Goal: Task Accomplishment & Management: Use online tool/utility

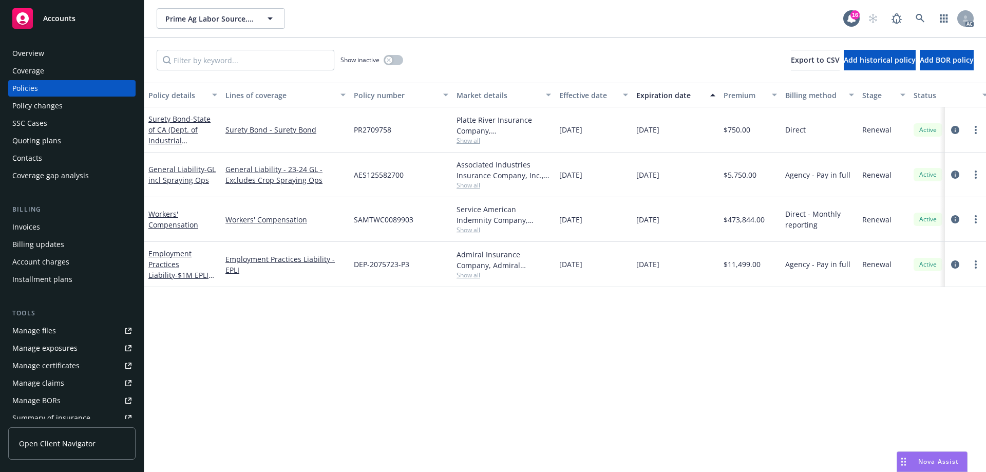
click at [364, 174] on span "AES125582700" at bounding box center [379, 175] width 50 height 11
copy span "AES125582700"
click at [476, 183] on span "Show all" at bounding box center [504, 185] width 95 height 9
click at [485, 174] on div "Associated Industries Insurance Company, Inc., AmTrust Financial Services, CRC …" at bounding box center [504, 170] width 95 height 22
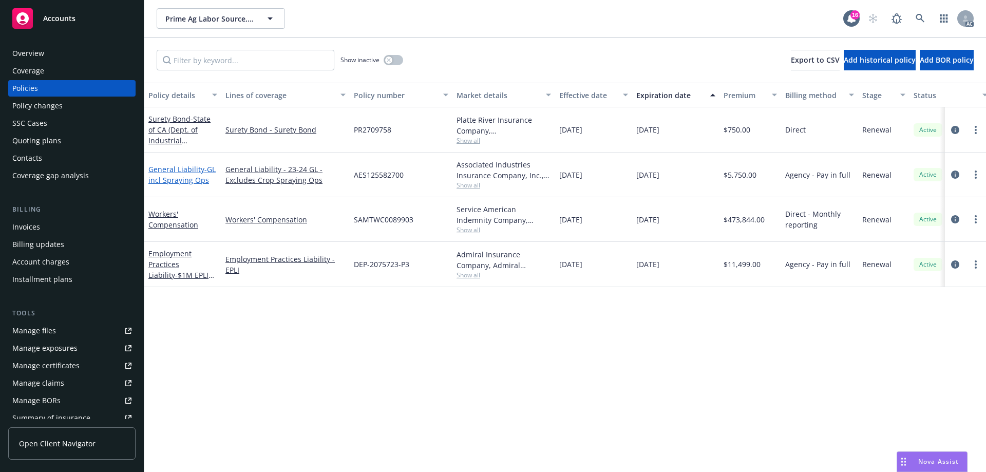
click at [174, 172] on link "General Liability - GL incl Spraying Ops" at bounding box center [181, 174] width 67 height 21
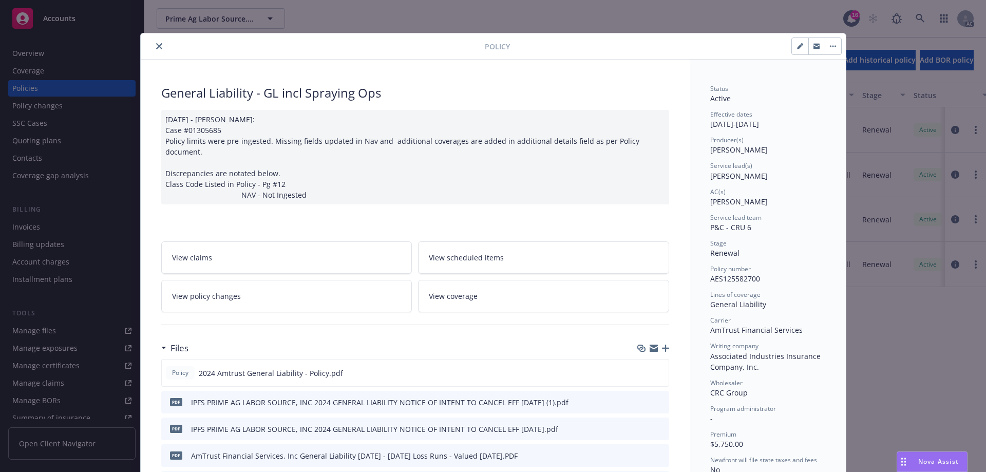
click at [155, 51] on button "close" at bounding box center [159, 46] width 12 height 12
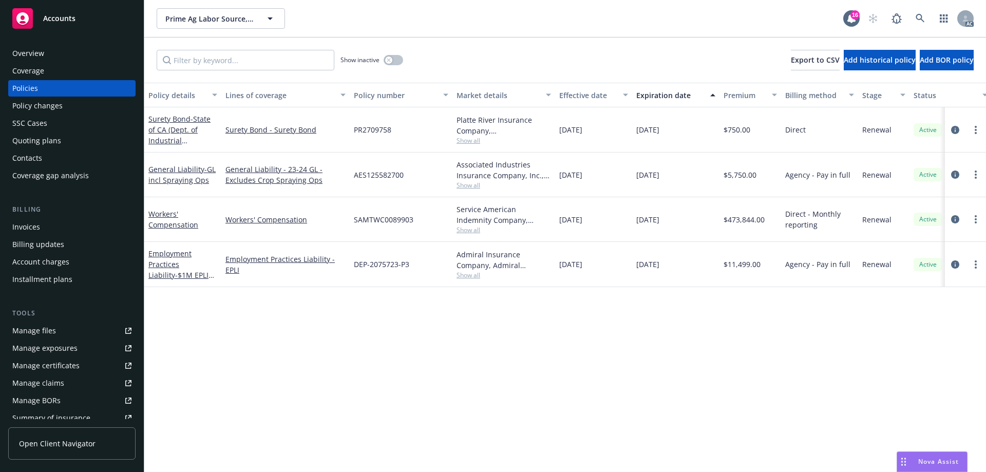
click at [59, 327] on link "Manage files" at bounding box center [71, 331] width 127 height 16
click at [166, 167] on link "General Liability - GL incl Spraying Ops" at bounding box center [181, 174] width 67 height 21
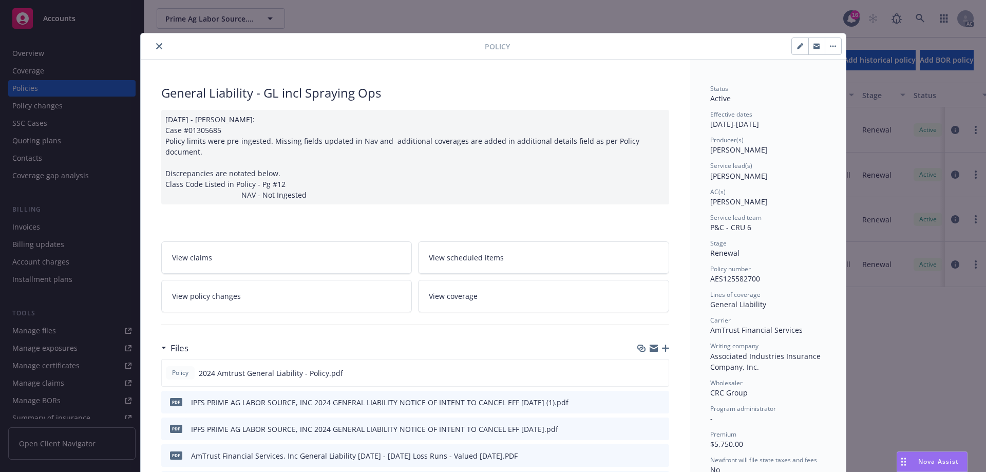
scroll to position [31, 0]
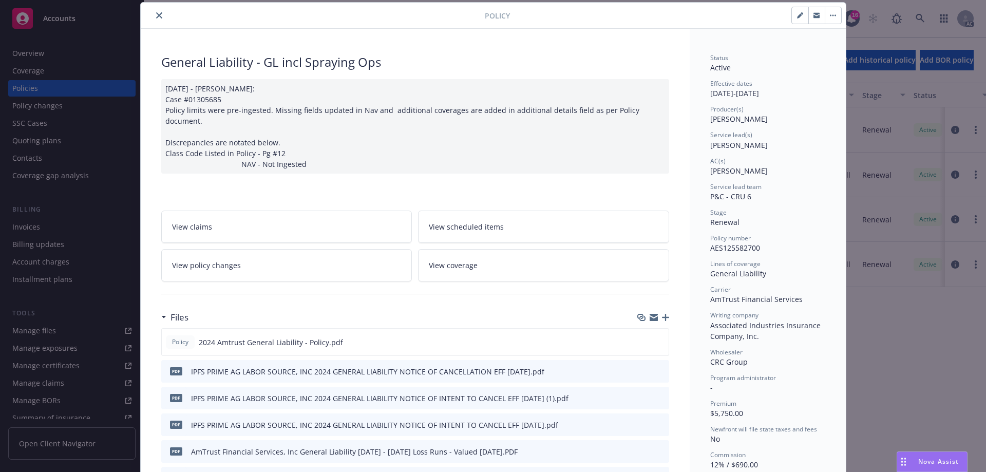
click at [663, 314] on icon "button" at bounding box center [665, 317] width 7 height 7
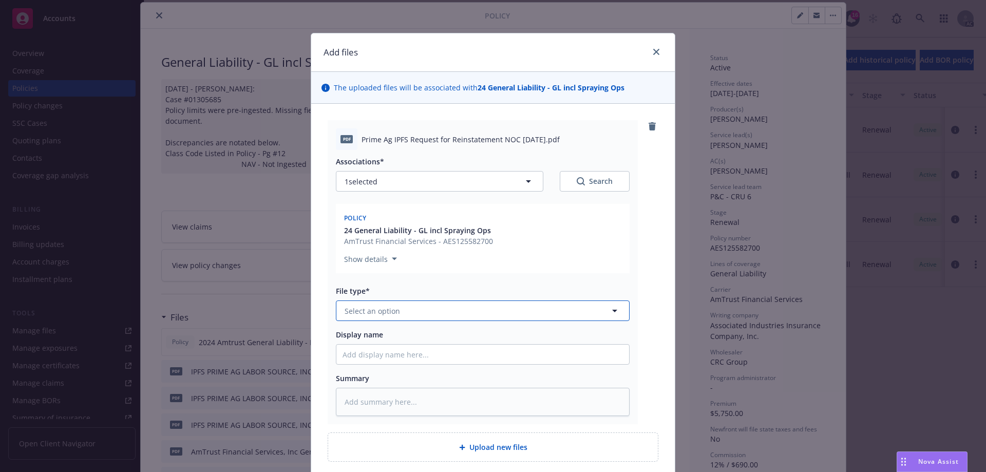
click at [459, 312] on button "Select an option" at bounding box center [483, 311] width 294 height 21
type input "reinst"
click at [400, 368] on span "Request for Reinstatement" at bounding box center [394, 366] width 95 height 11
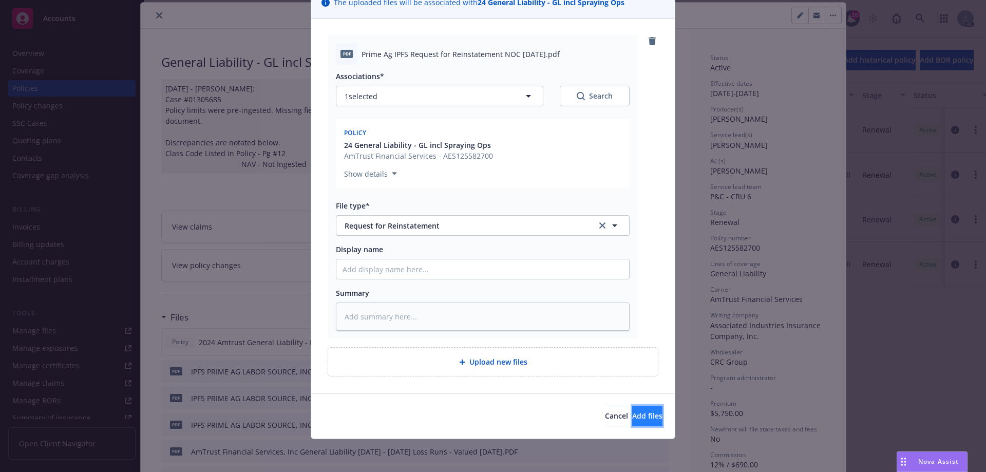
click at [632, 415] on span "Add files" at bounding box center [647, 416] width 30 height 10
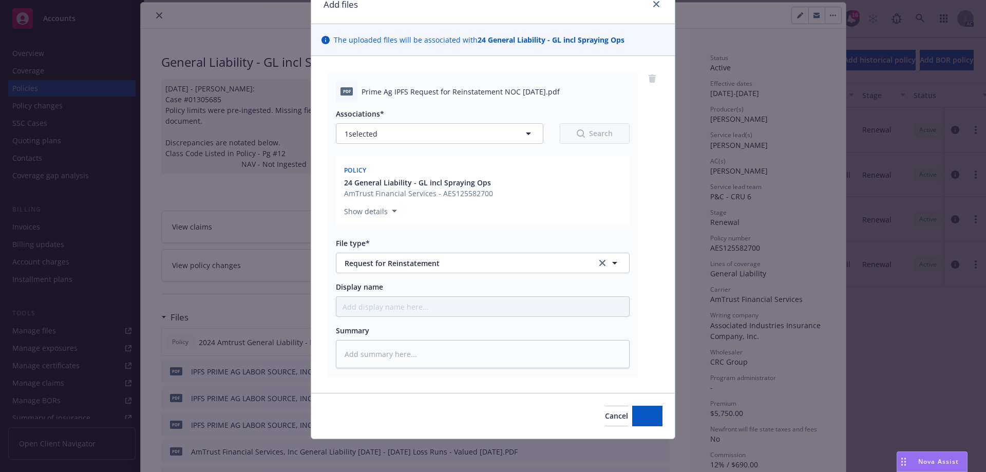
scroll to position [48, 0]
type textarea "x"
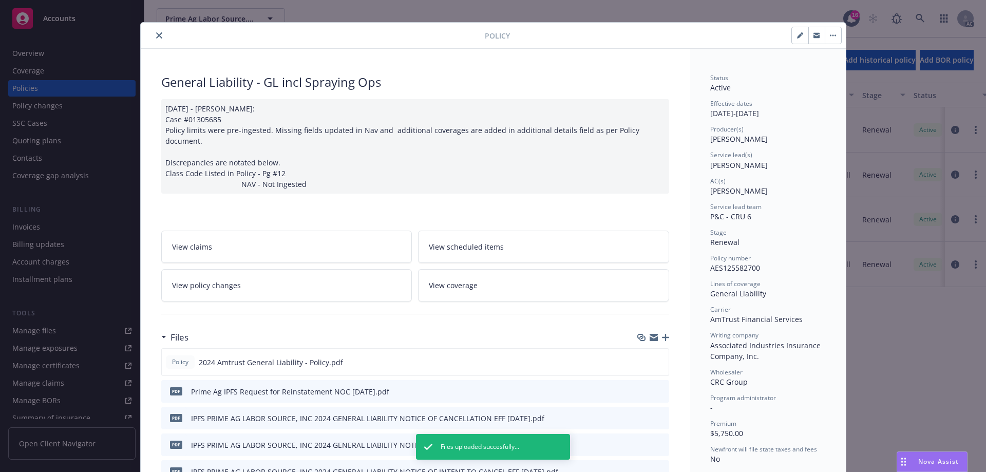
scroll to position [0, 0]
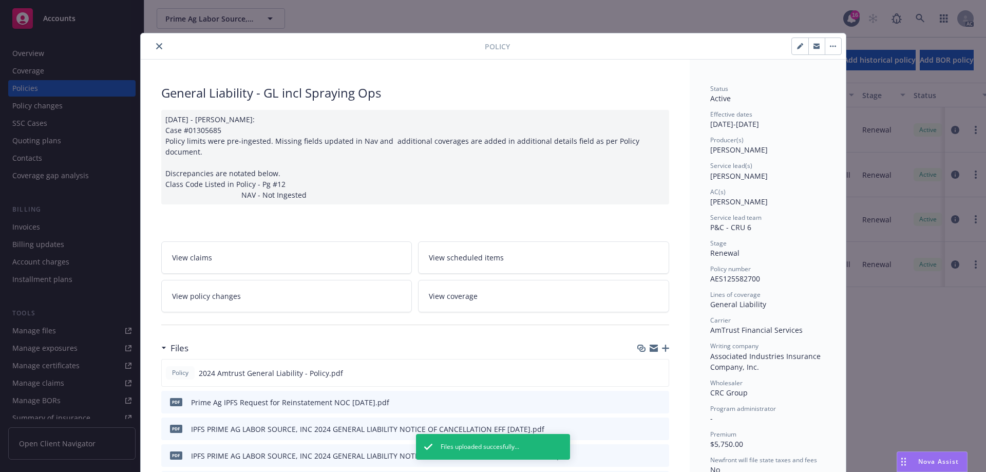
click at [156, 48] on icon "close" at bounding box center [159, 46] width 6 height 6
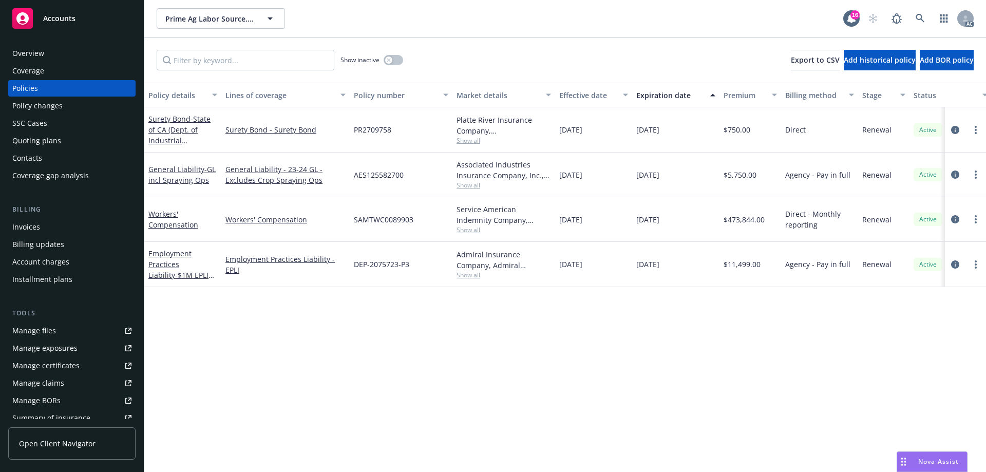
click at [57, 120] on div "SSC Cases" at bounding box center [71, 123] width 119 height 16
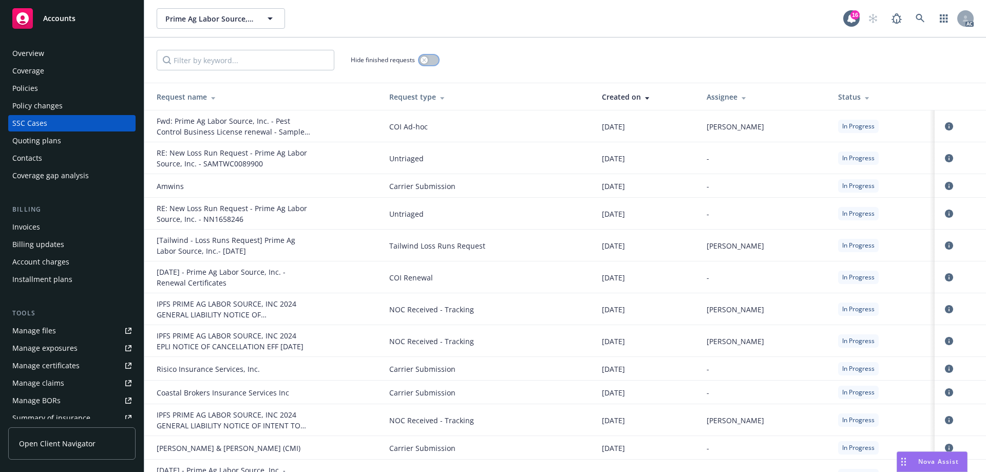
click at [425, 64] on button "button" at bounding box center [429, 60] width 20 height 10
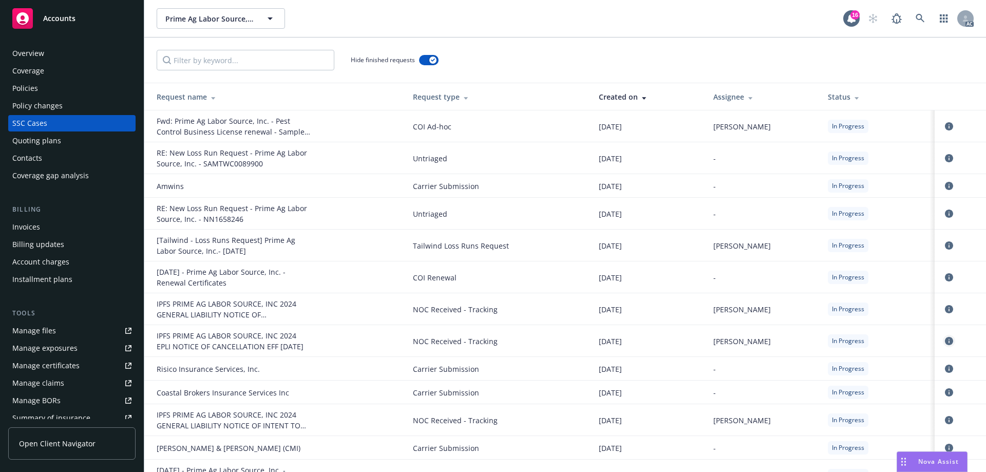
click at [945, 340] on icon "circleInformation" at bounding box center [949, 341] width 8 height 8
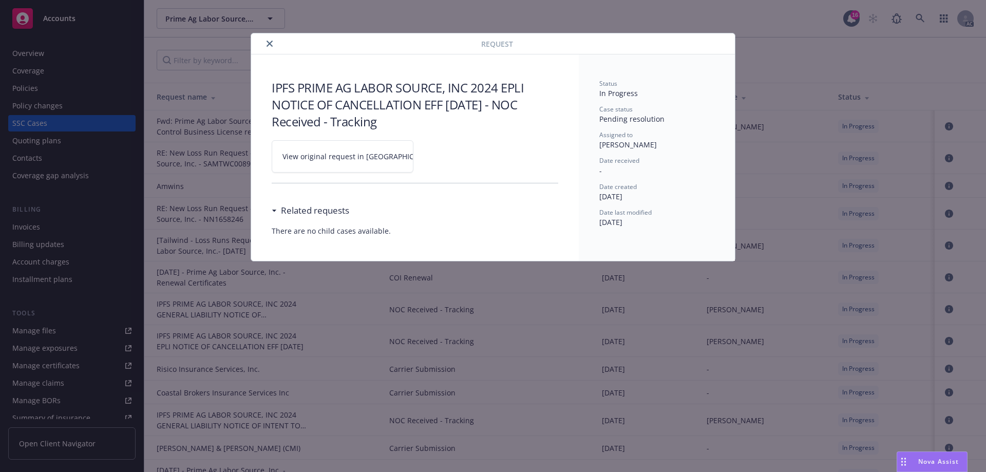
click at [368, 164] on link "View original request in SSC" at bounding box center [343, 156] width 142 height 32
click at [270, 45] on icon "close" at bounding box center [270, 44] width 6 height 6
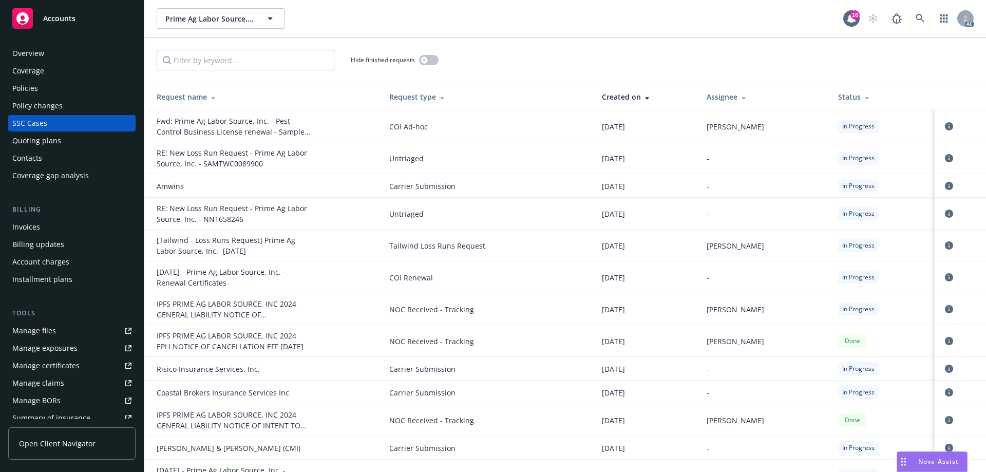
click at [49, 88] on div "Policies" at bounding box center [71, 88] width 119 height 16
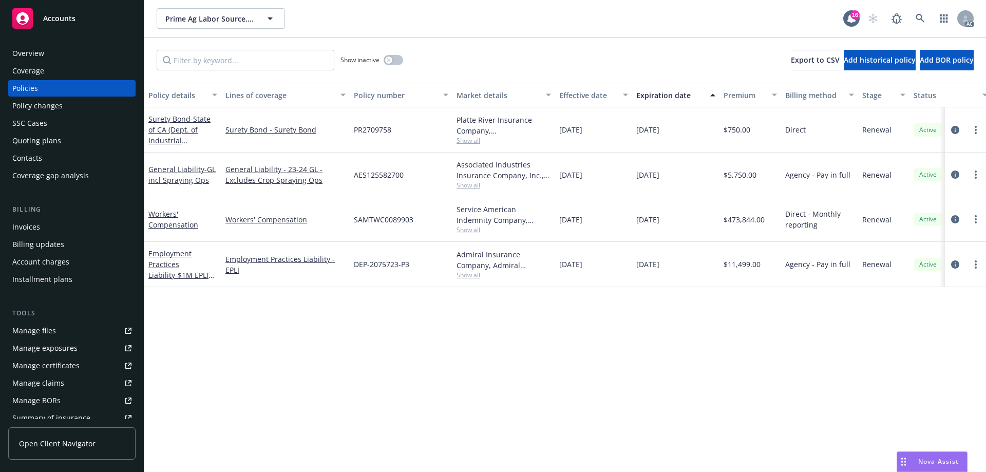
click at [363, 175] on span "AES125582700" at bounding box center [379, 175] width 50 height 11
copy span "AES125582700"
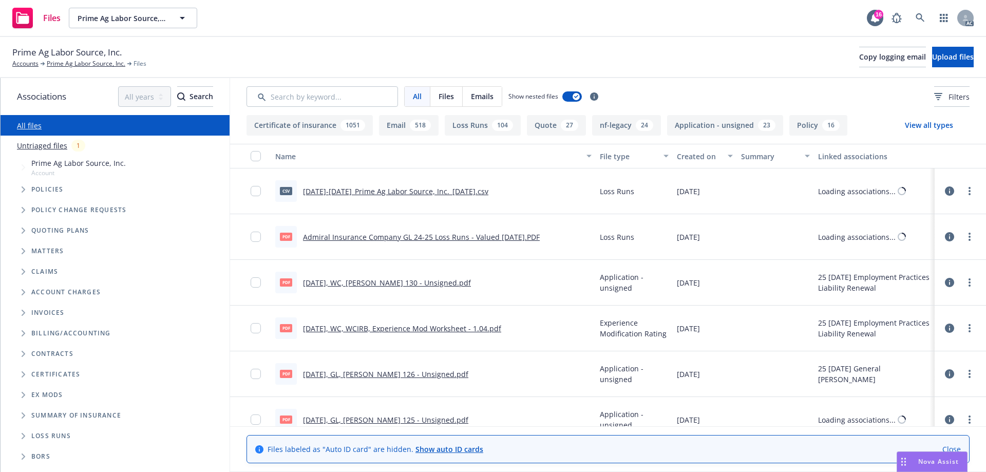
click at [42, 145] on link "Untriaged files" at bounding box center [42, 145] width 50 height 11
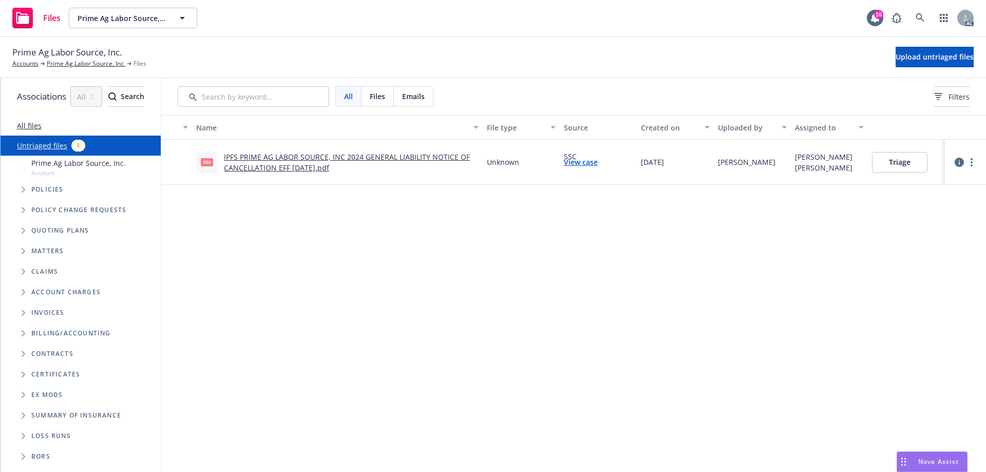
click at [923, 164] on button "Triage" at bounding box center [899, 162] width 55 height 21
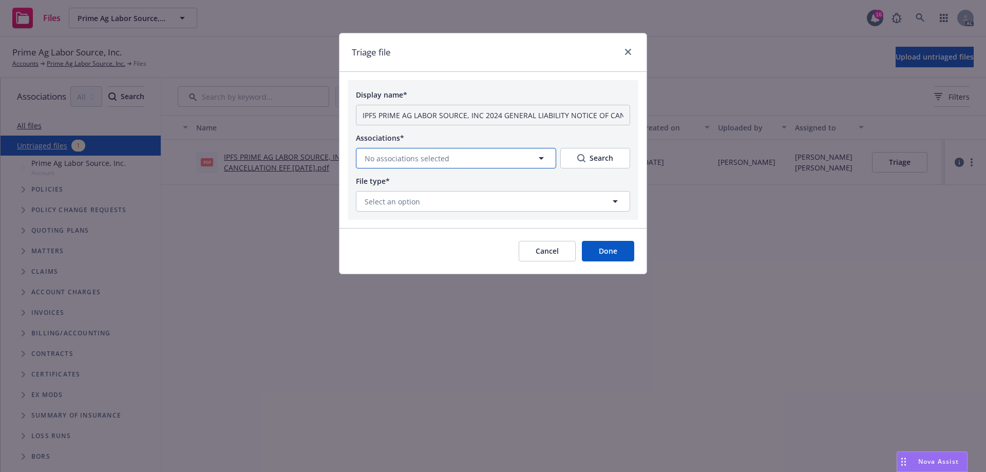
click at [467, 162] on button "No associations selected" at bounding box center [456, 158] width 200 height 21
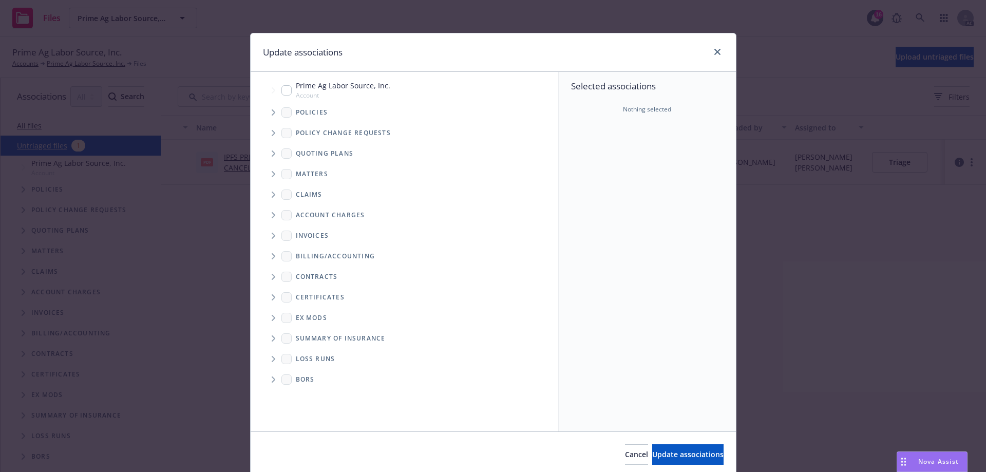
click at [282, 93] on input "Tree Example" at bounding box center [287, 90] width 10 height 10
checkbox input "true"
click at [272, 111] on icon "Tree Example" at bounding box center [274, 112] width 4 height 6
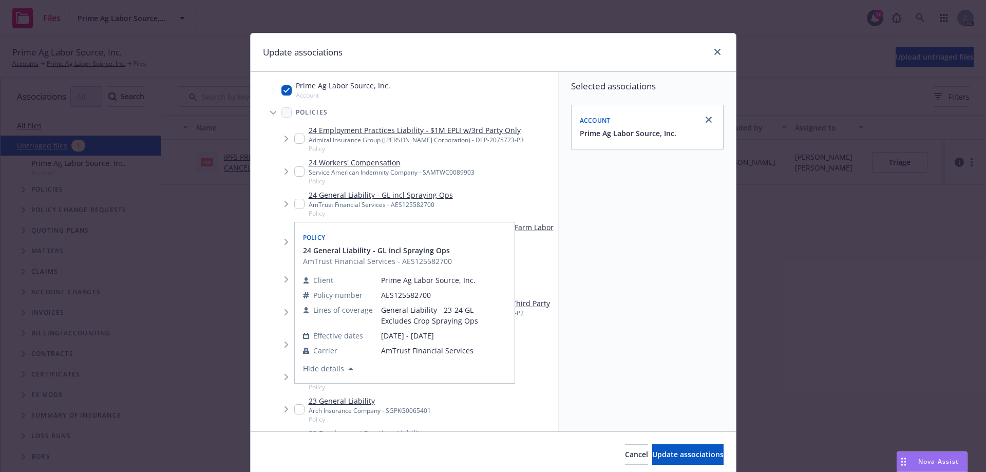
click at [294, 203] on input "Tree Example" at bounding box center [299, 204] width 10 height 10
checkbox input "true"
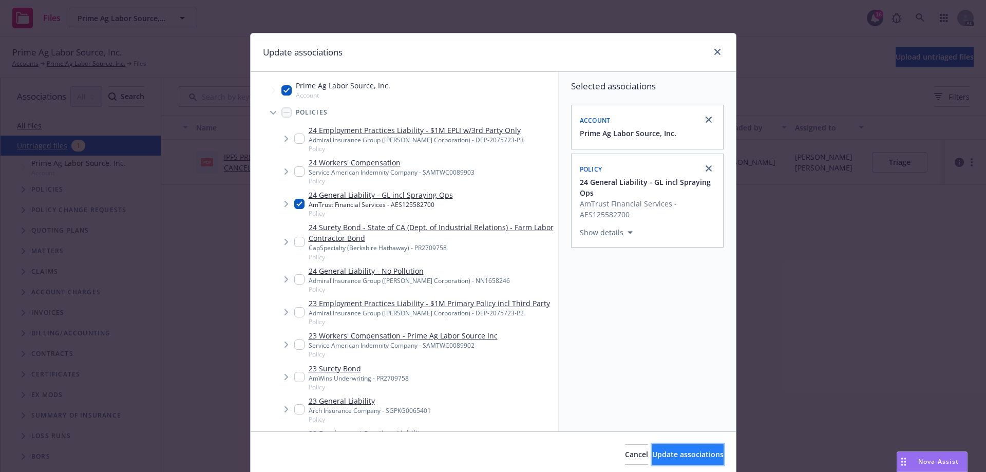
click at [653, 456] on span "Update associations" at bounding box center [688, 455] width 71 height 10
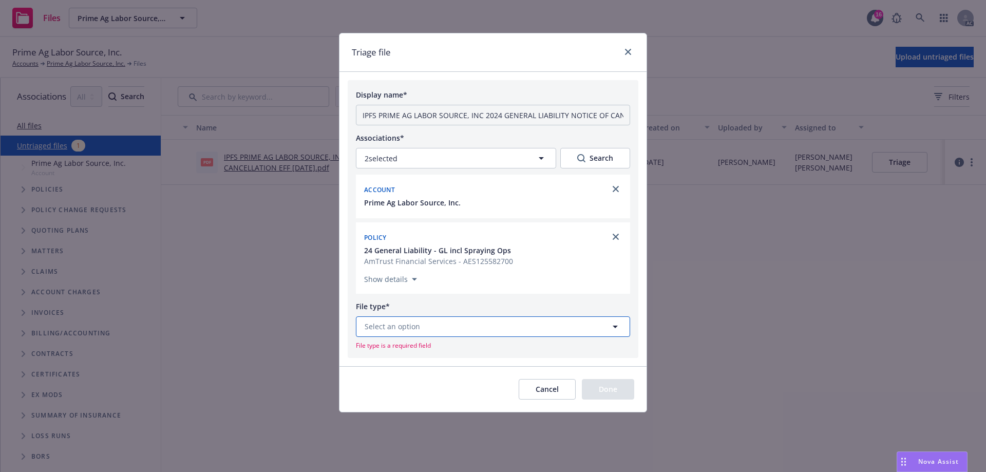
click at [464, 330] on button "Select an option" at bounding box center [493, 326] width 274 height 21
type input "notice of"
click at [443, 270] on div "Notice of Cancellation" at bounding box center [405, 271] width 84 height 15
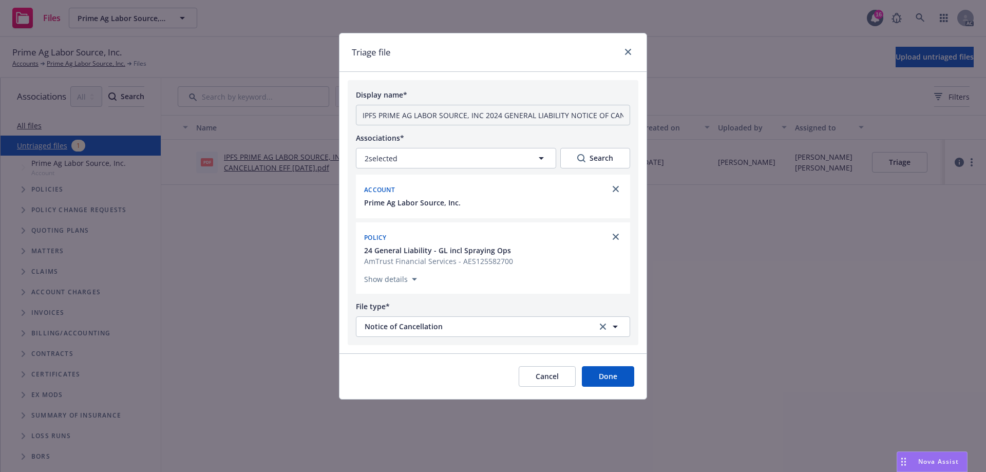
click at [597, 371] on button "Done" at bounding box center [608, 376] width 52 height 21
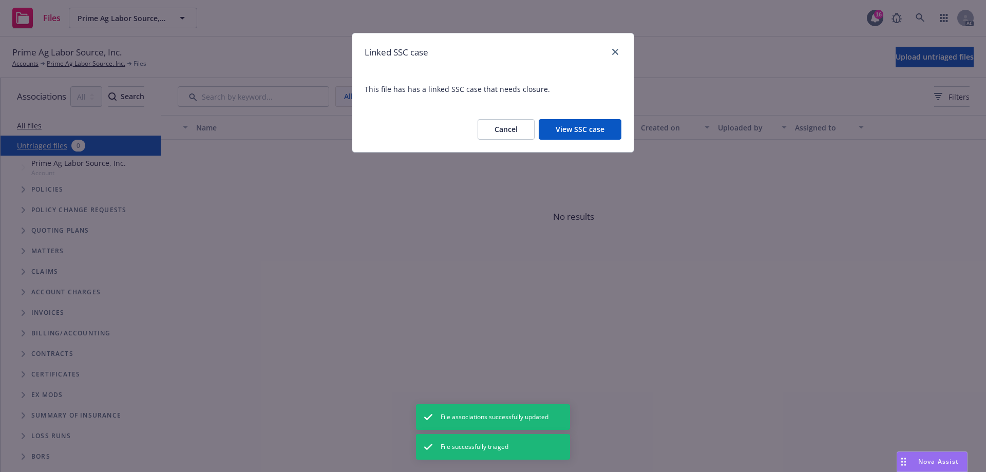
click at [560, 128] on button "View SSC case" at bounding box center [580, 129] width 83 height 21
